Goal: Find specific page/section: Find specific page/section

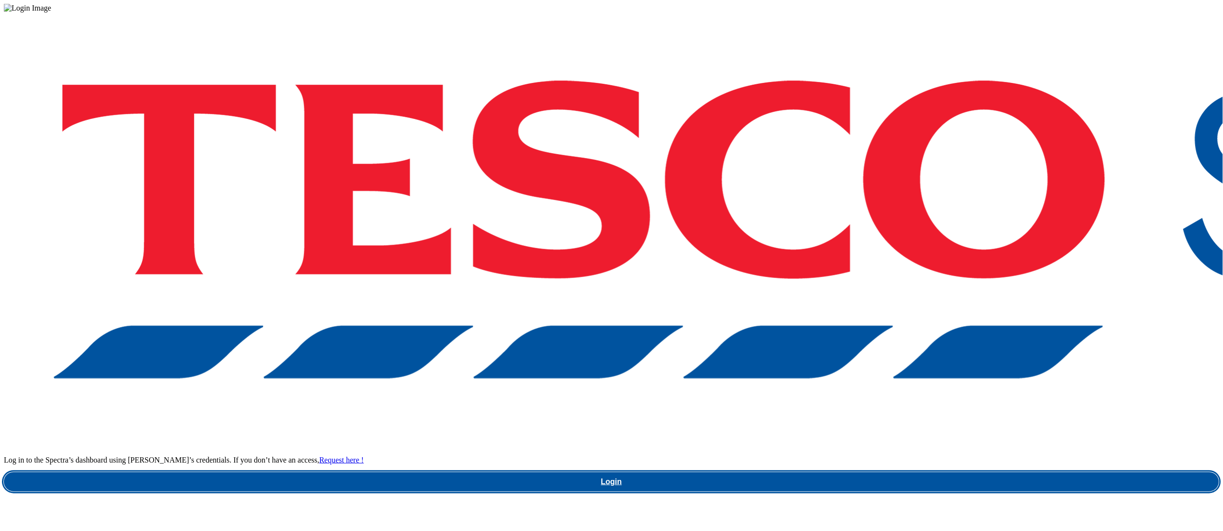
click at [877, 472] on link "Login" at bounding box center [611, 481] width 1215 height 19
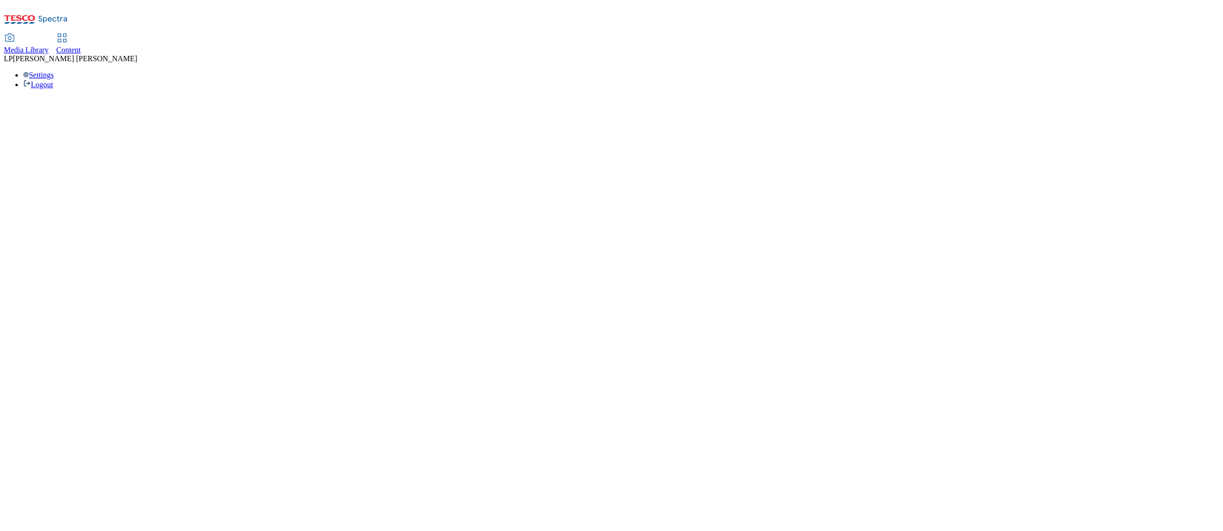
select select "flare-ghs-roi"
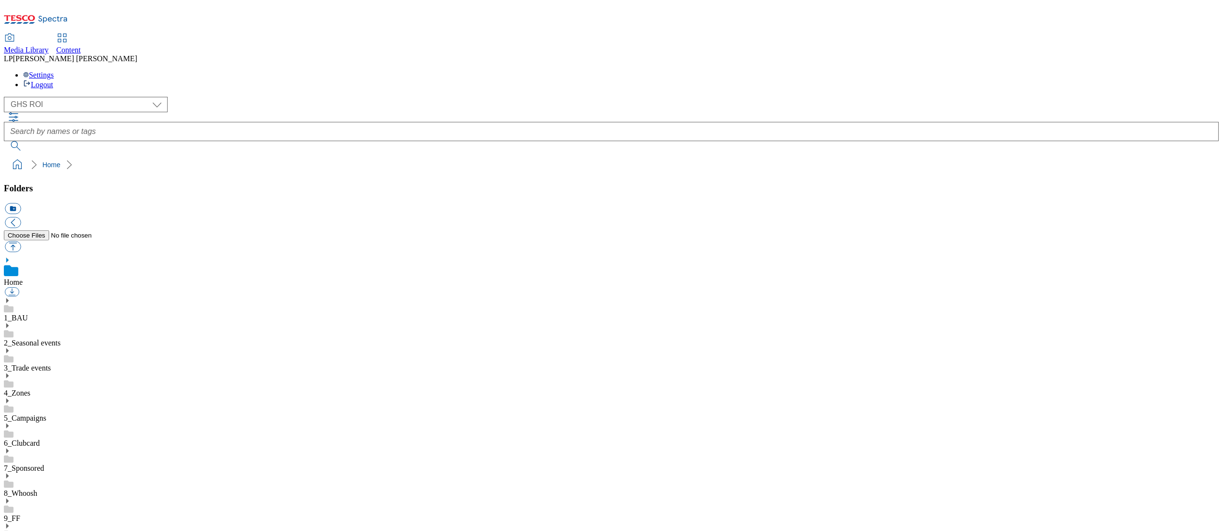
click at [11, 322] on icon at bounding box center [7, 325] width 7 height 7
click at [9, 474] on use at bounding box center [7, 476] width 2 height 5
